Goal: Information Seeking & Learning: Learn about a topic

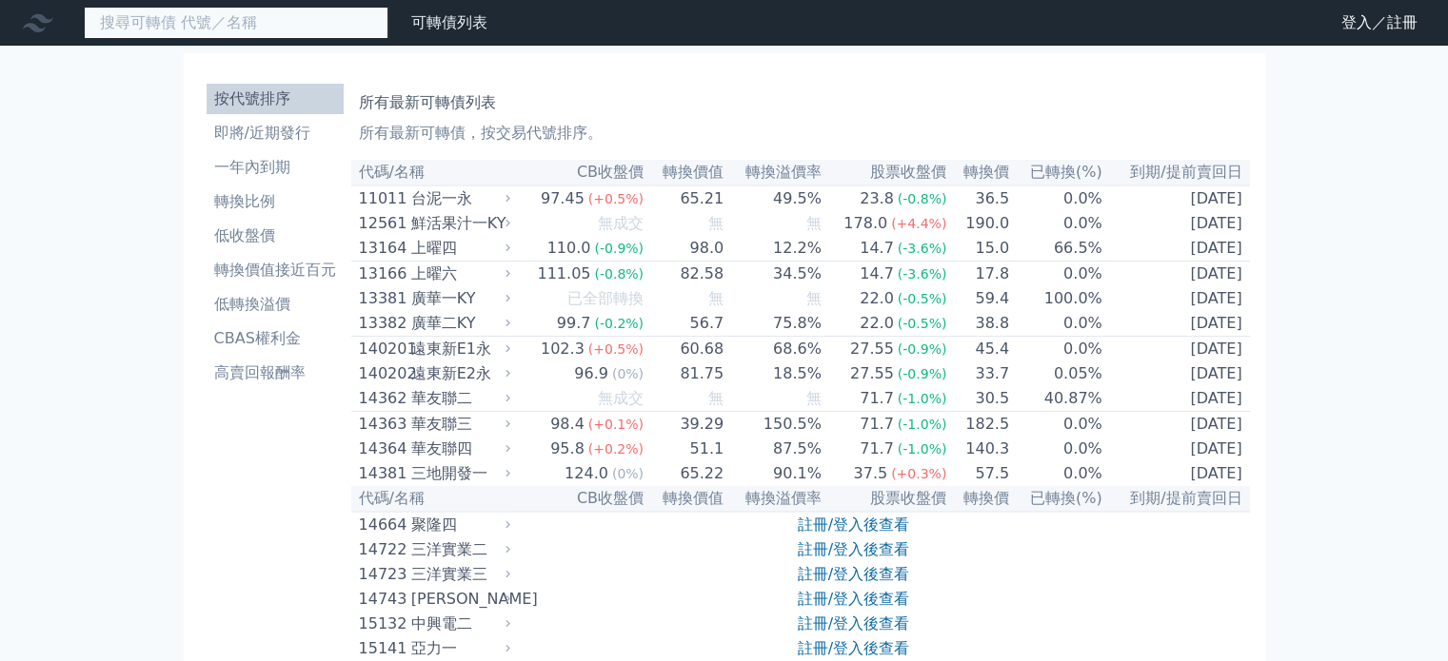
click at [297, 14] on input at bounding box center [236, 23] width 305 height 32
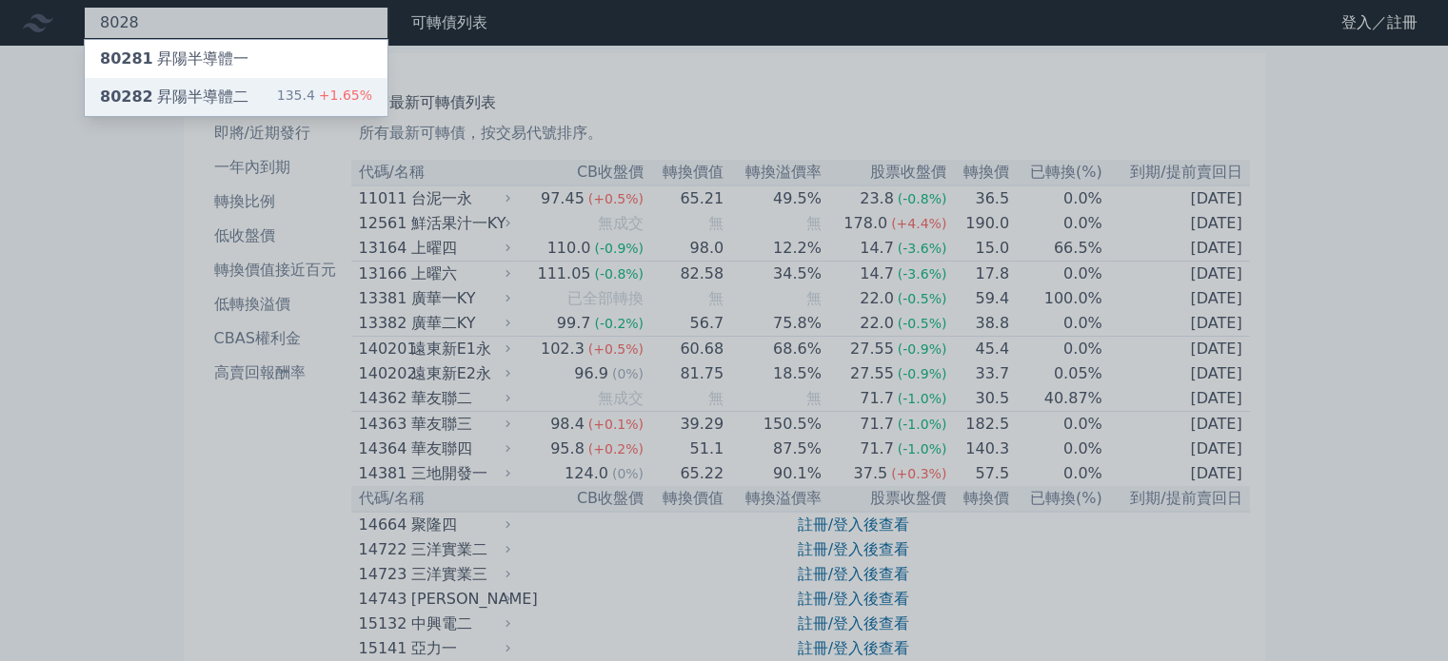
type input "8028"
click at [211, 102] on div "80282 昇陽半導體二" at bounding box center [174, 97] width 148 height 23
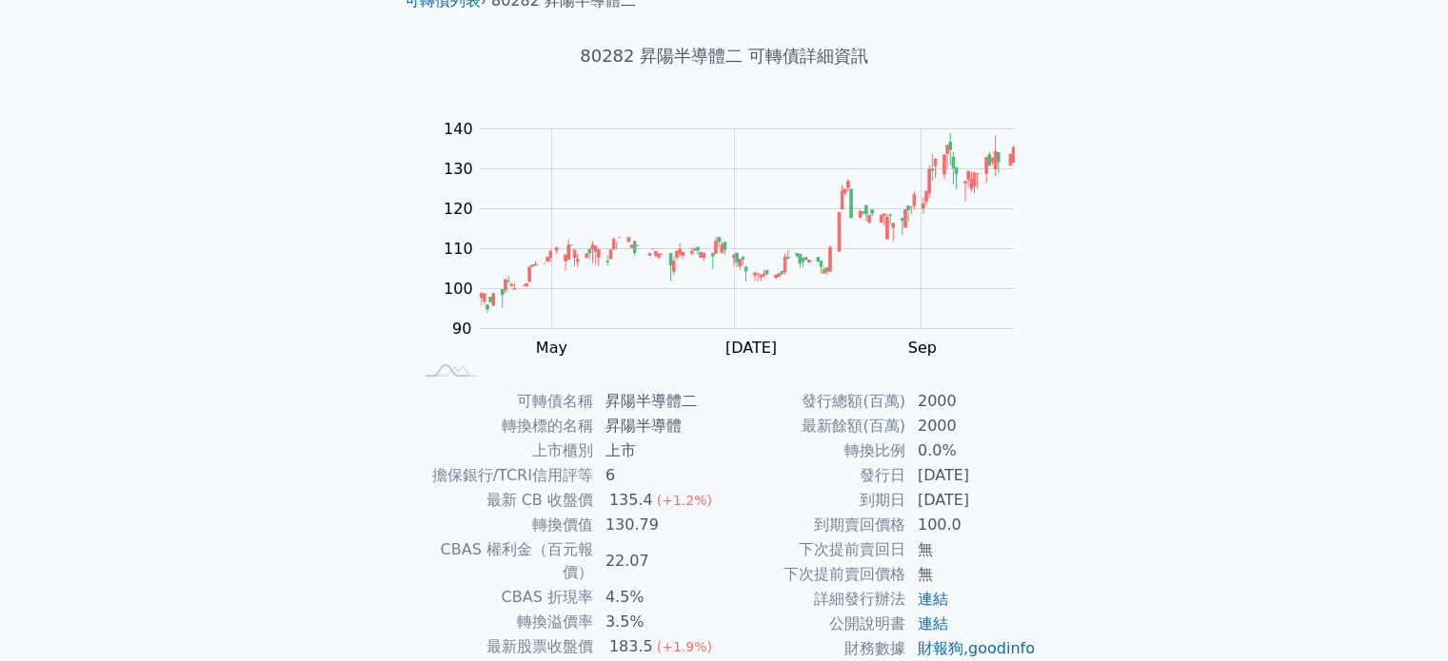
scroll to position [190, 0]
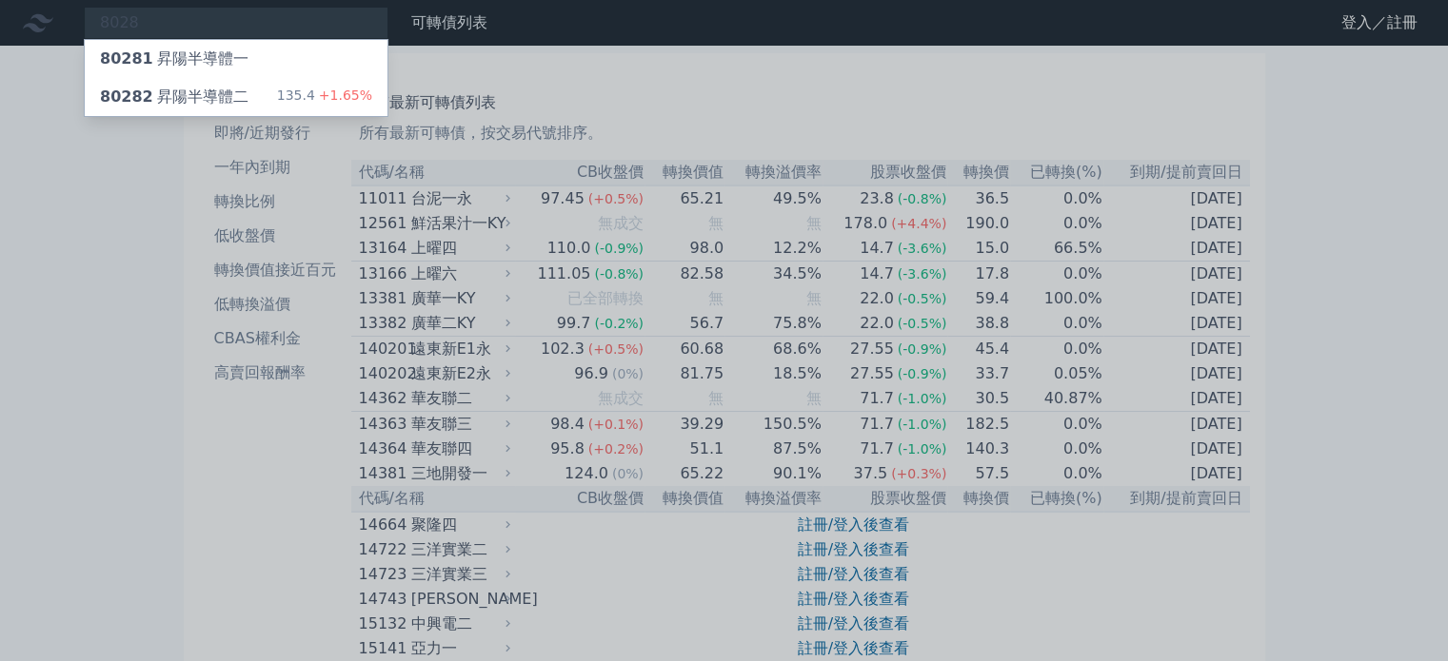
click at [67, 346] on div at bounding box center [724, 330] width 1448 height 661
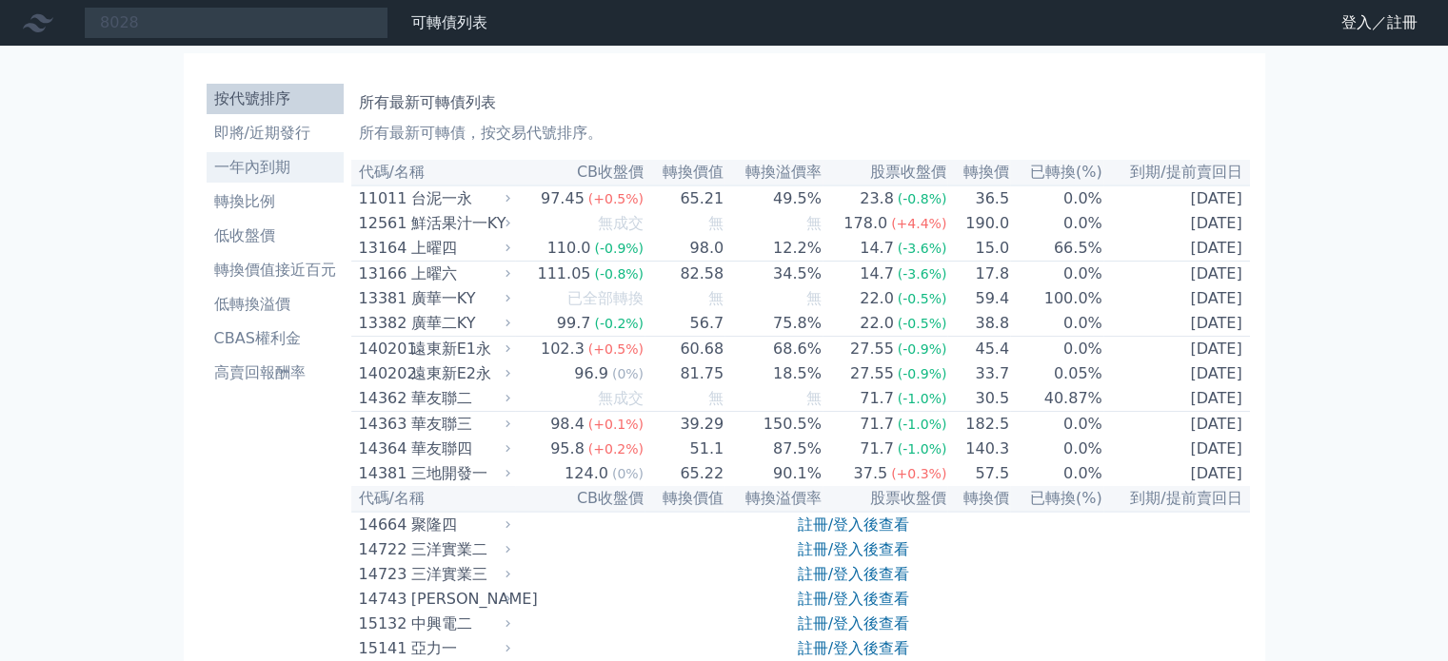
click at [255, 162] on li "一年內到期" at bounding box center [275, 167] width 137 height 23
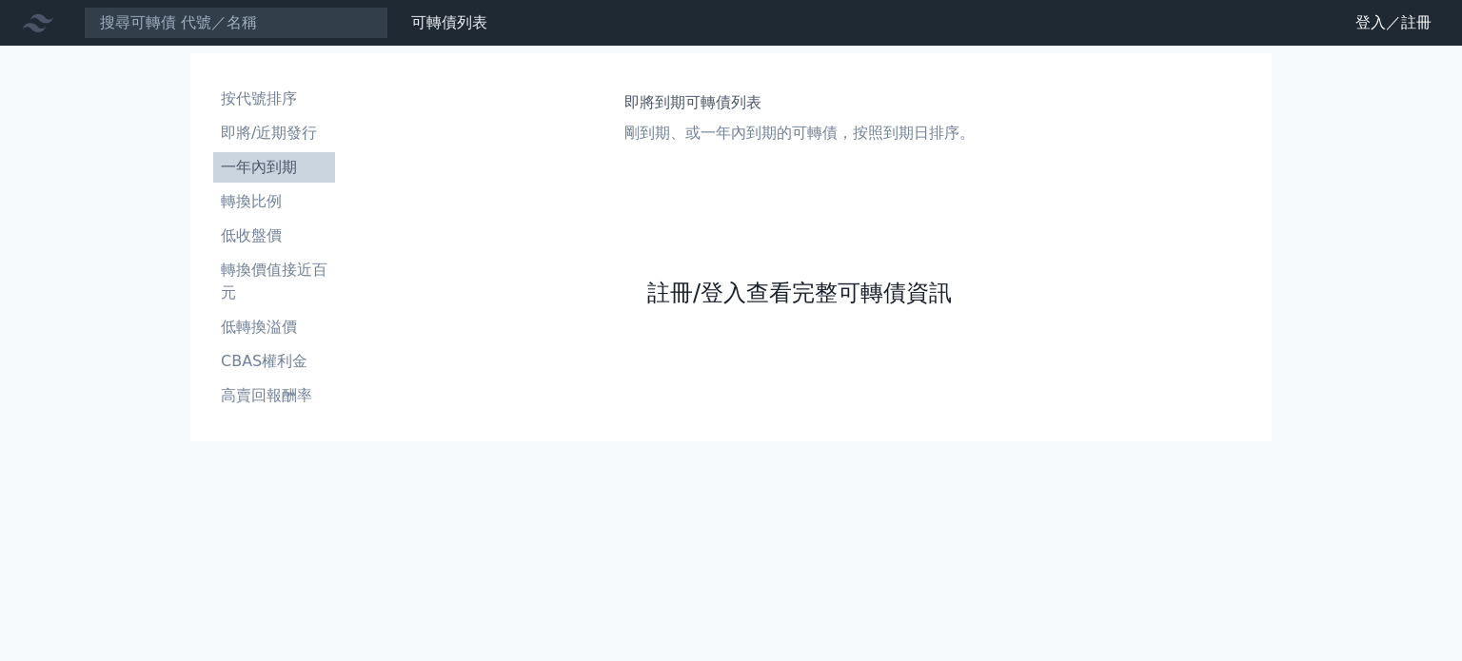
click at [750, 298] on link "註冊/登入查看完整可轉債資訊" at bounding box center [799, 293] width 305 height 30
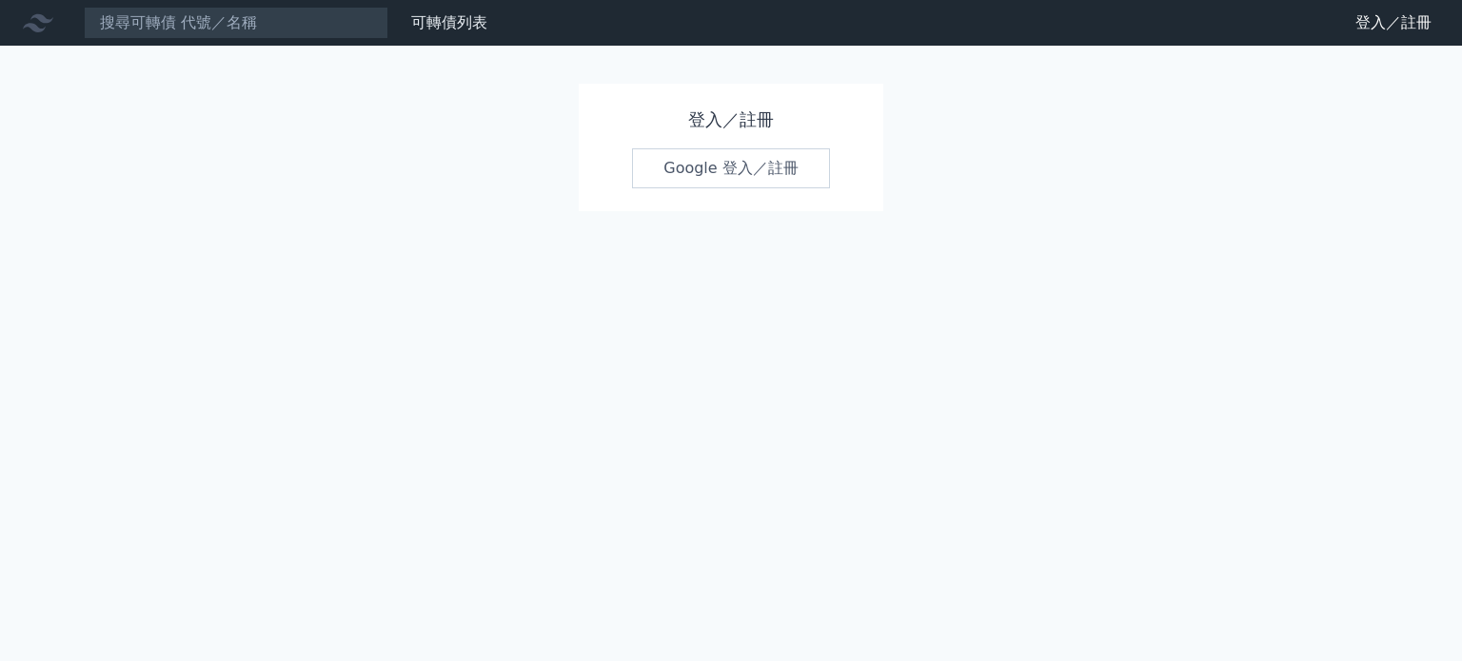
click at [727, 175] on link "Google 登入／註冊" at bounding box center [731, 168] width 198 height 40
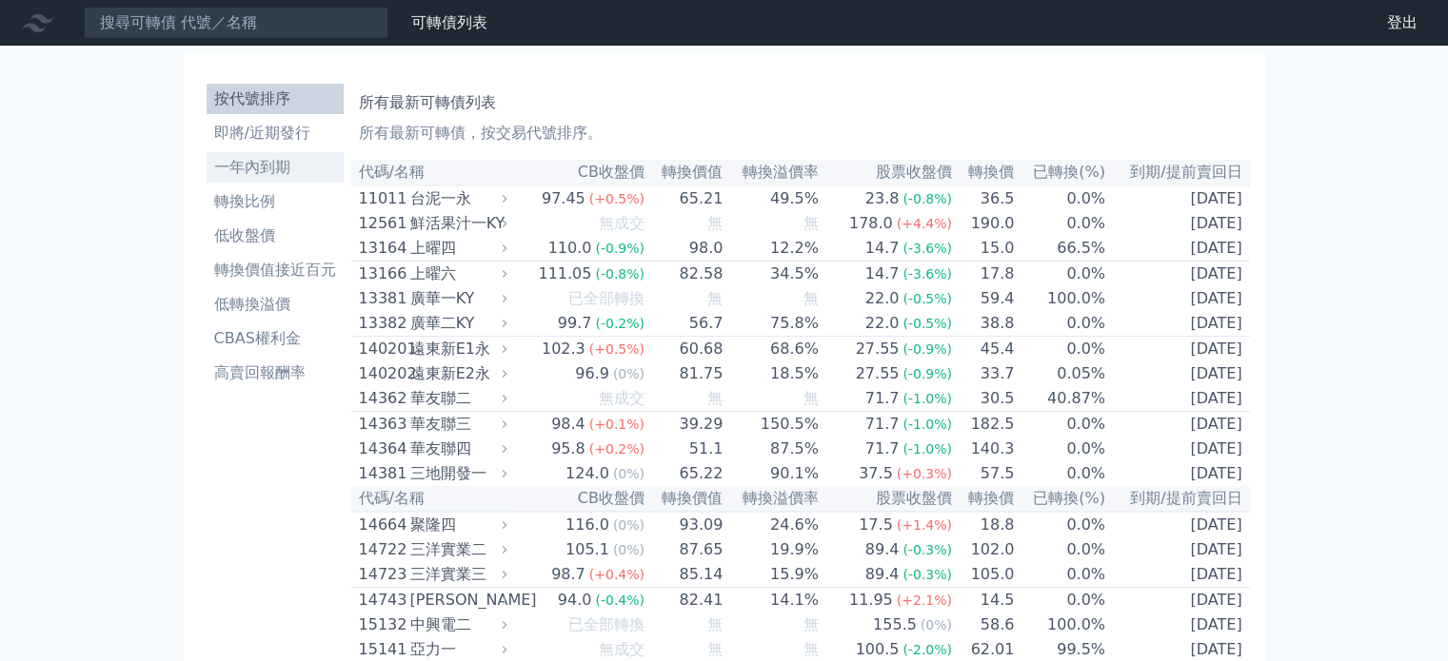
click at [270, 169] on li "一年內到期" at bounding box center [275, 167] width 137 height 23
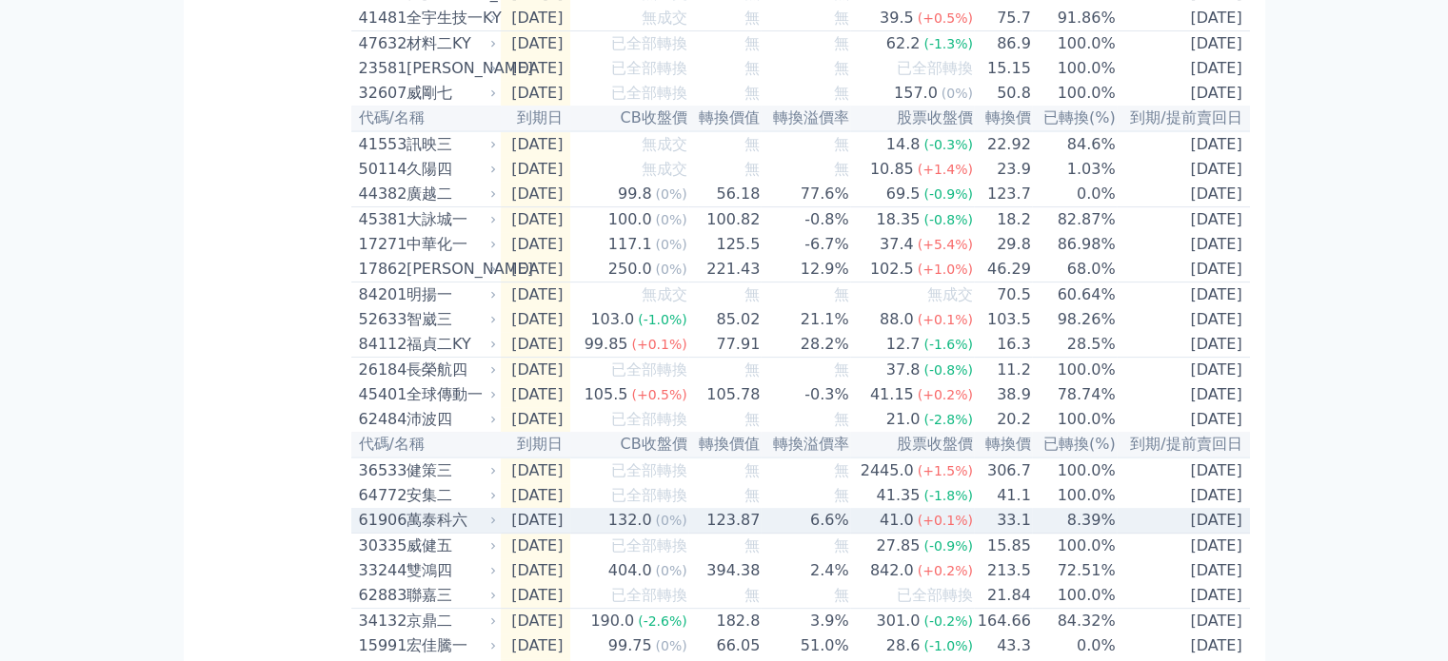
scroll to position [476, 0]
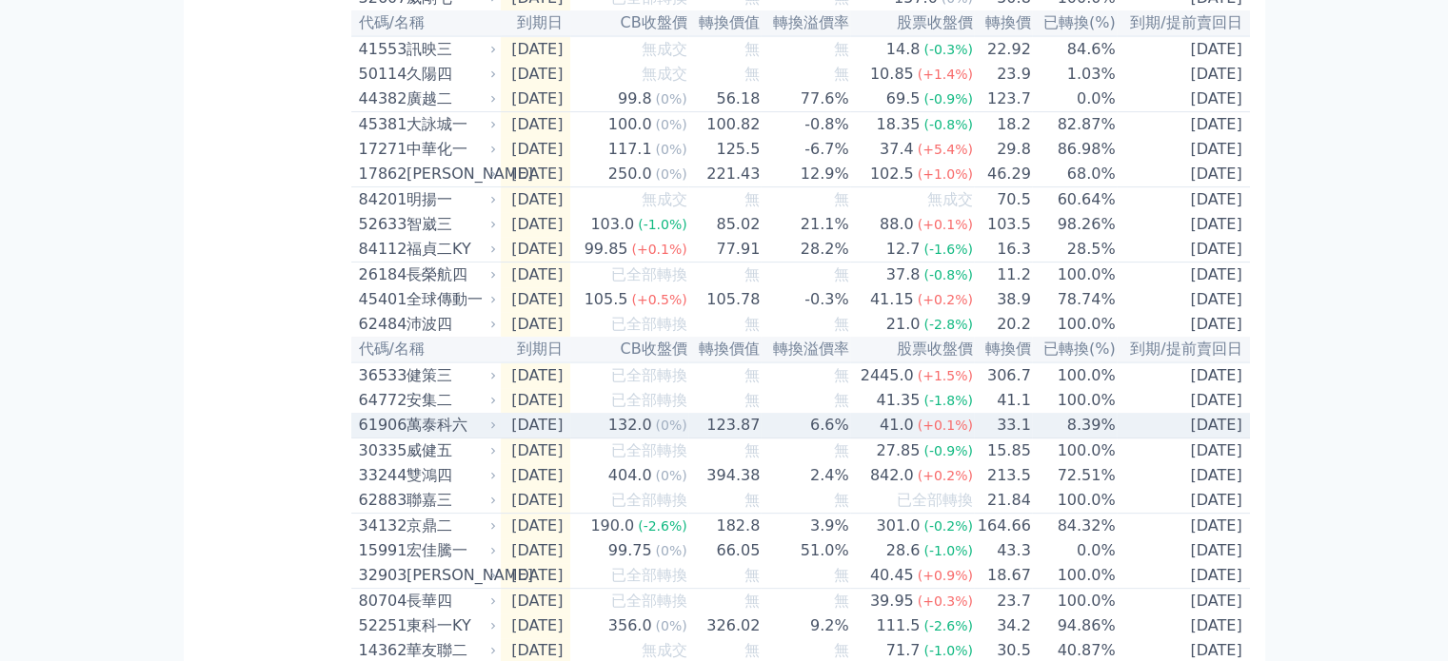
click at [433, 437] on div "萬泰科六" at bounding box center [449, 425] width 87 height 23
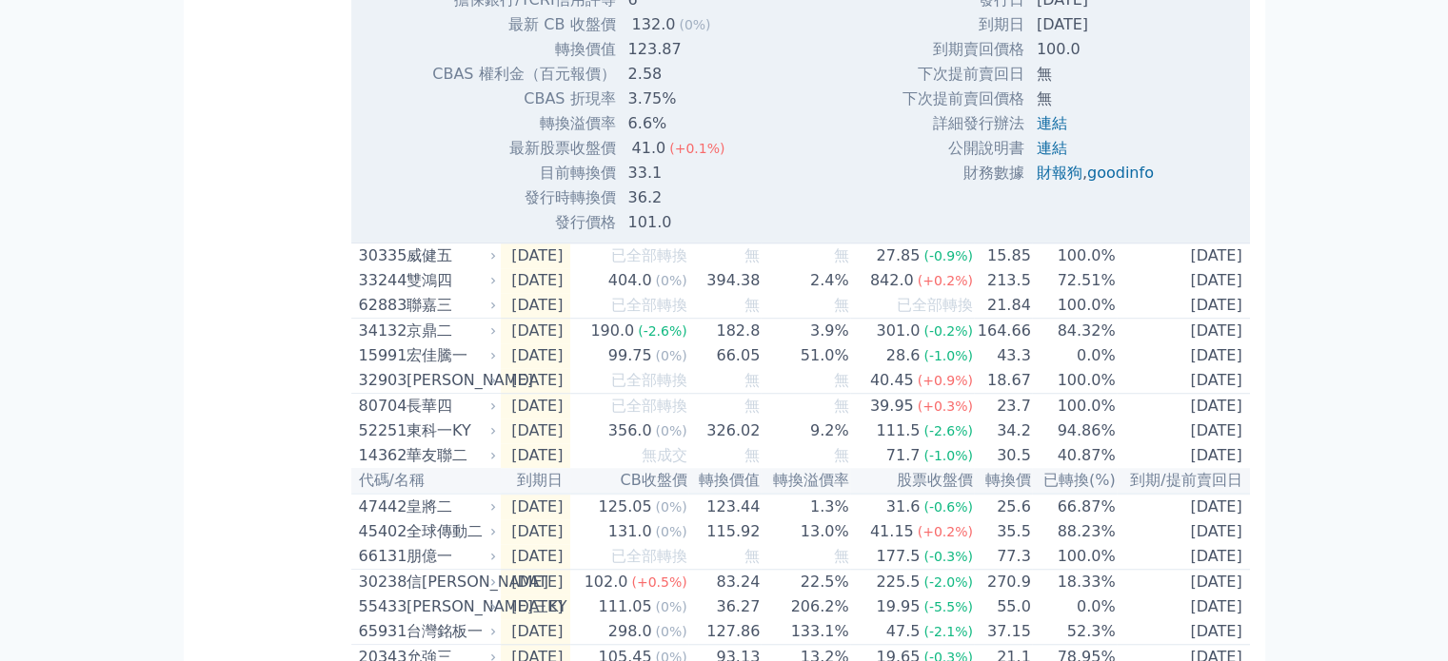
scroll to position [1428, 0]
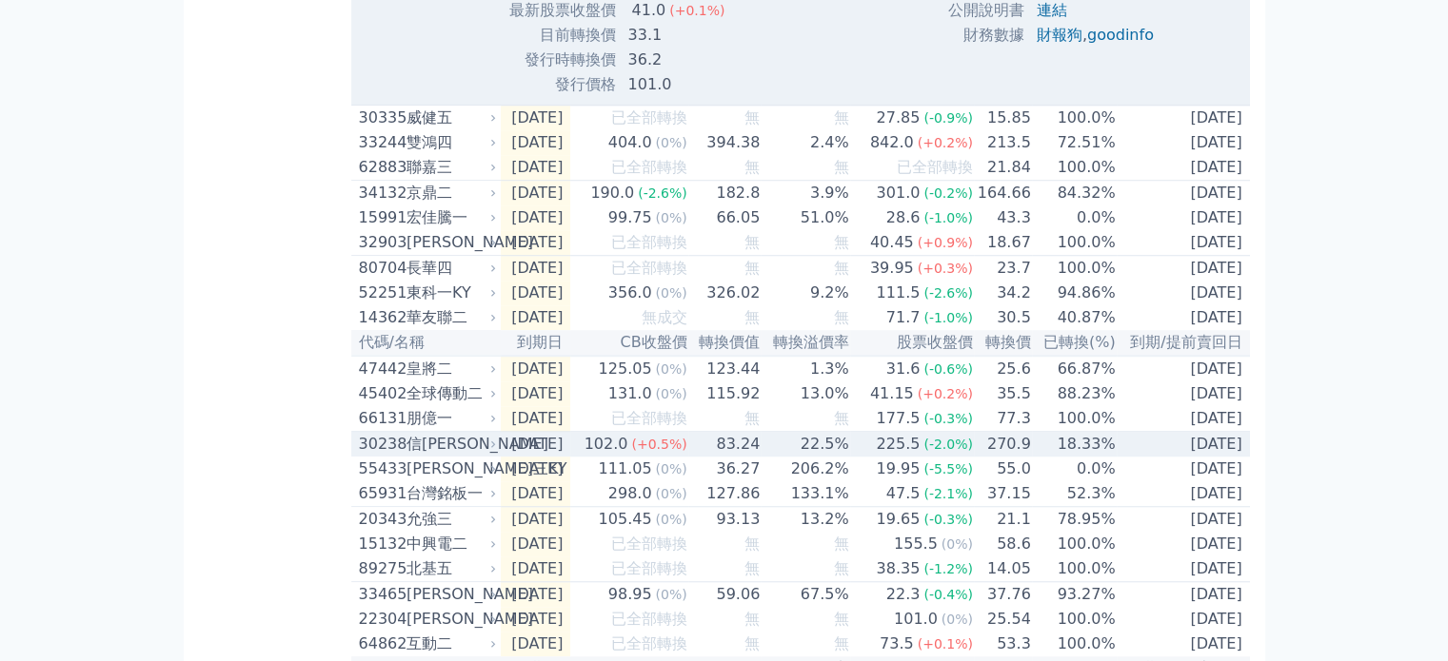
click at [420, 456] on div "信[PERSON_NAME]" at bounding box center [449, 444] width 87 height 23
